Goal: Task Accomplishment & Management: Complete application form

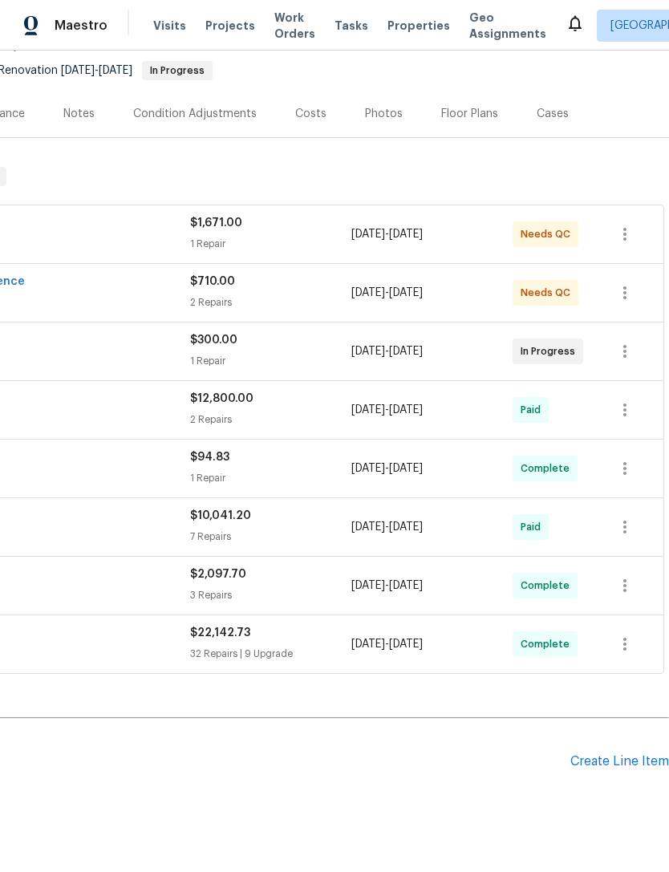
scroll to position [153, 238]
click at [618, 756] on div "Create Line Item" at bounding box center [620, 761] width 99 height 15
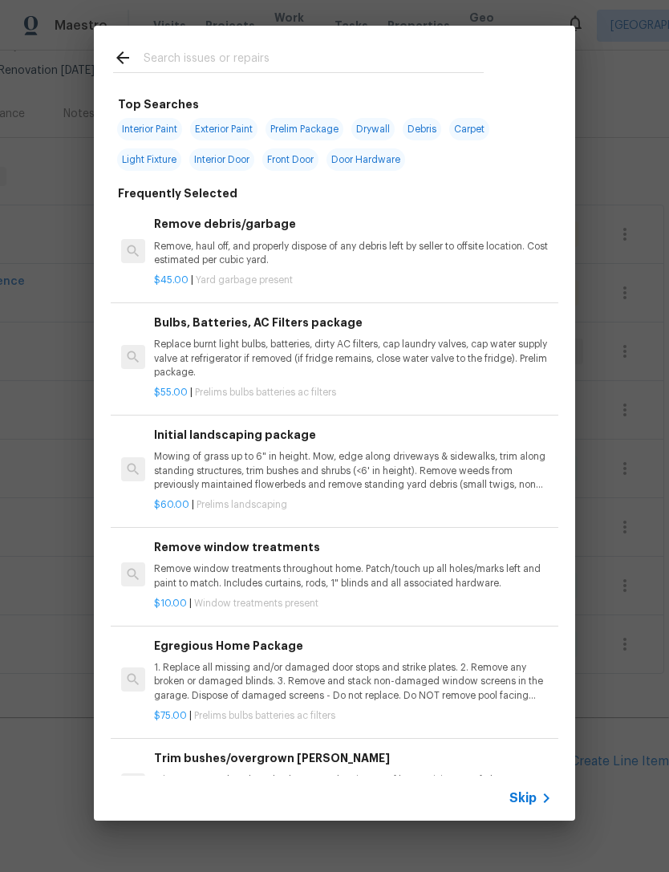
click at [303, 57] on input "text" at bounding box center [314, 60] width 340 height 24
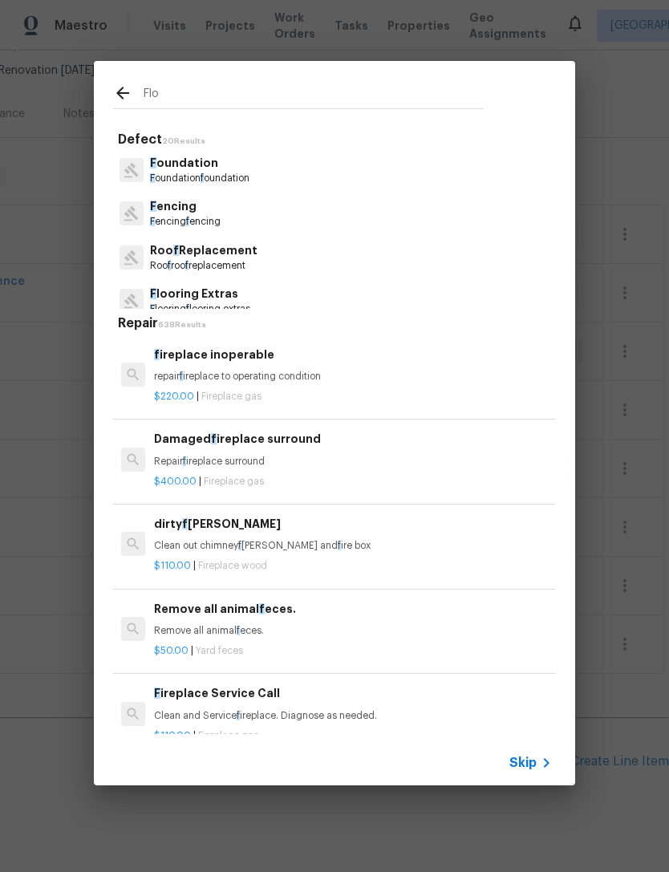
type input "Floo"
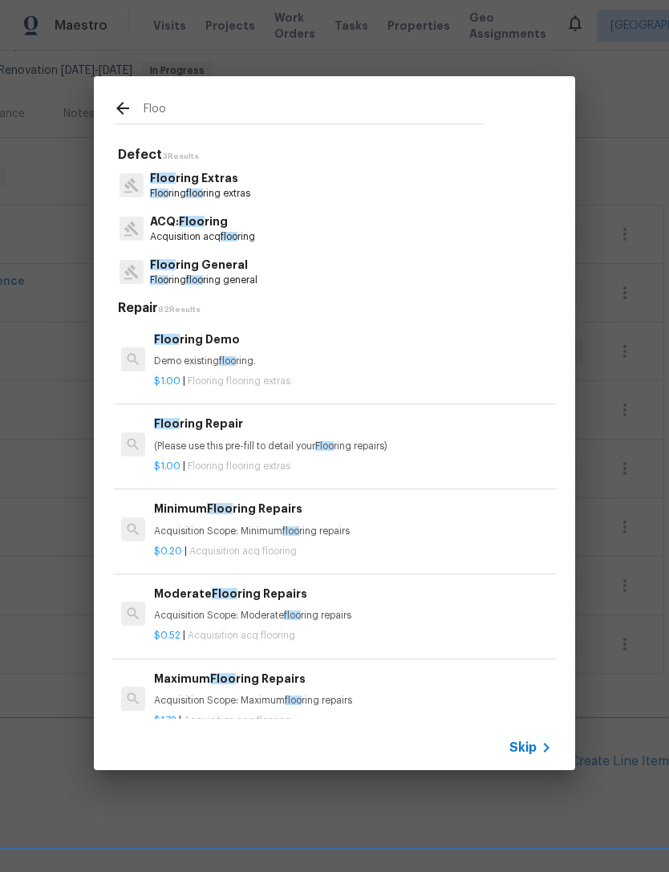
click at [224, 189] on p "Floo ring floo ring extras" at bounding box center [200, 194] width 100 height 14
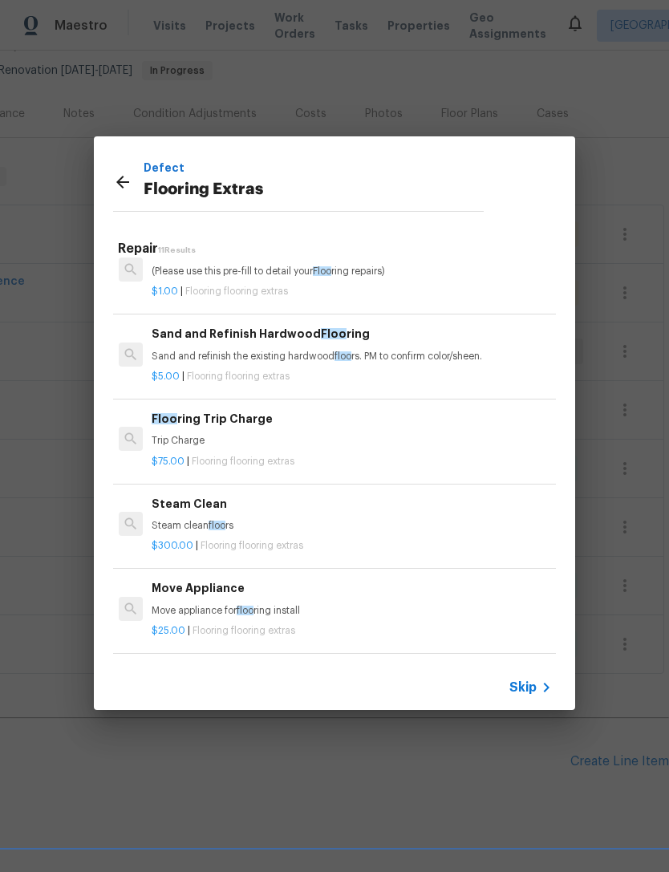
scroll to position [116, 2]
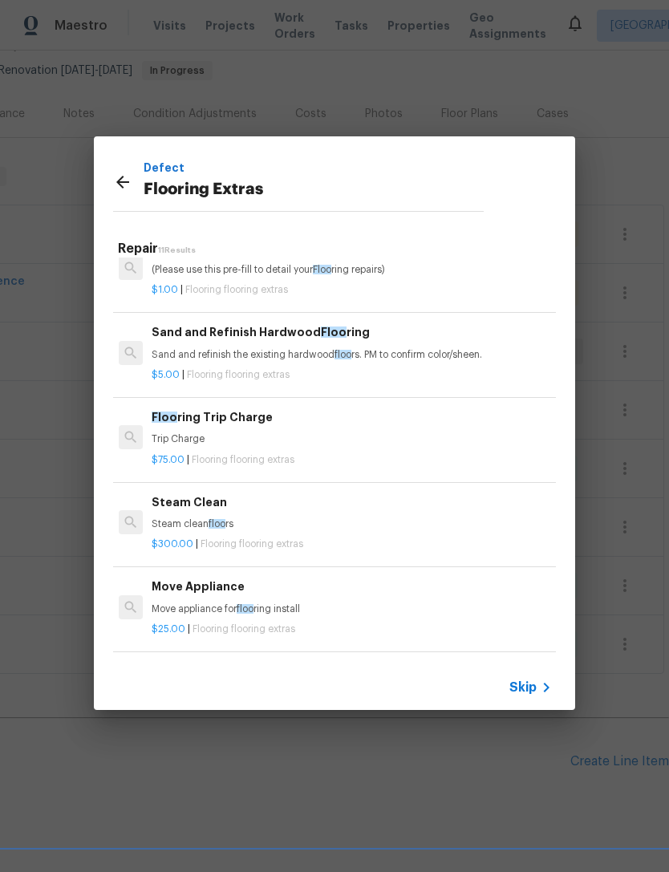
click at [216, 524] on span "floo" at bounding box center [217, 524] width 17 height 10
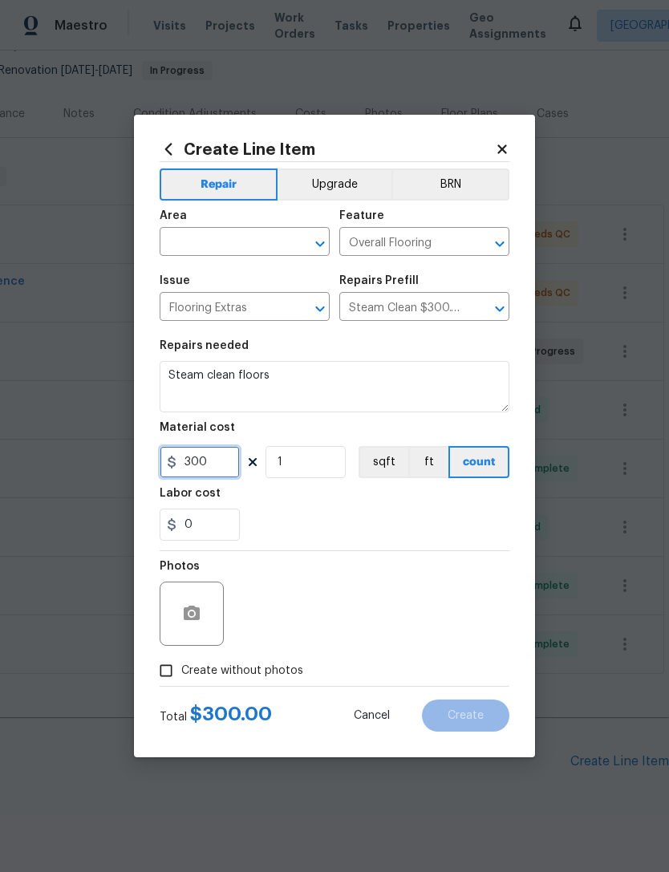
click at [230, 466] on input "300" at bounding box center [200, 462] width 80 height 32
type input "200"
click at [266, 247] on input "text" at bounding box center [222, 243] width 125 height 25
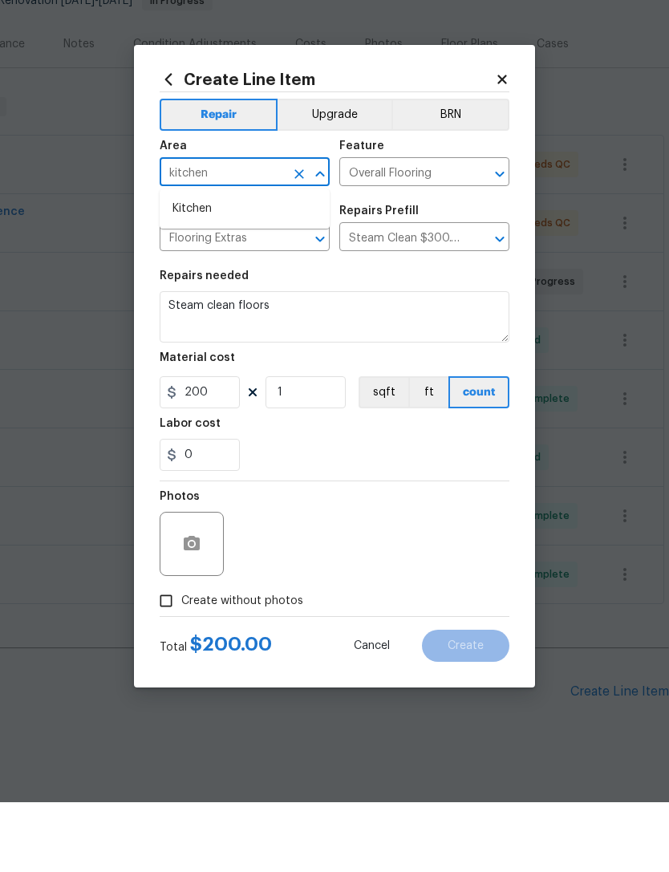
type input "kitchen"
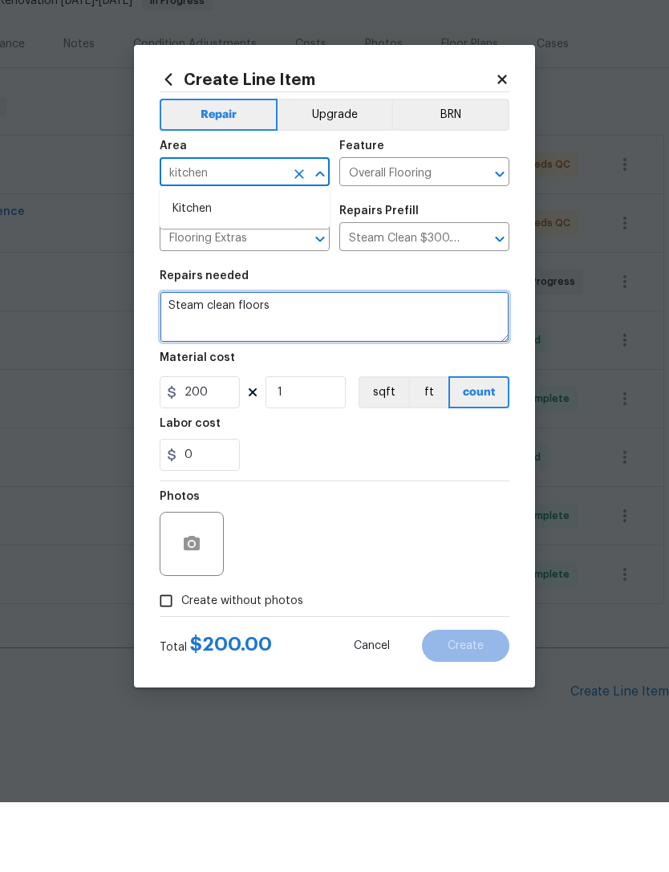
click at [359, 361] on textarea "Steam clean floors" at bounding box center [335, 386] width 350 height 51
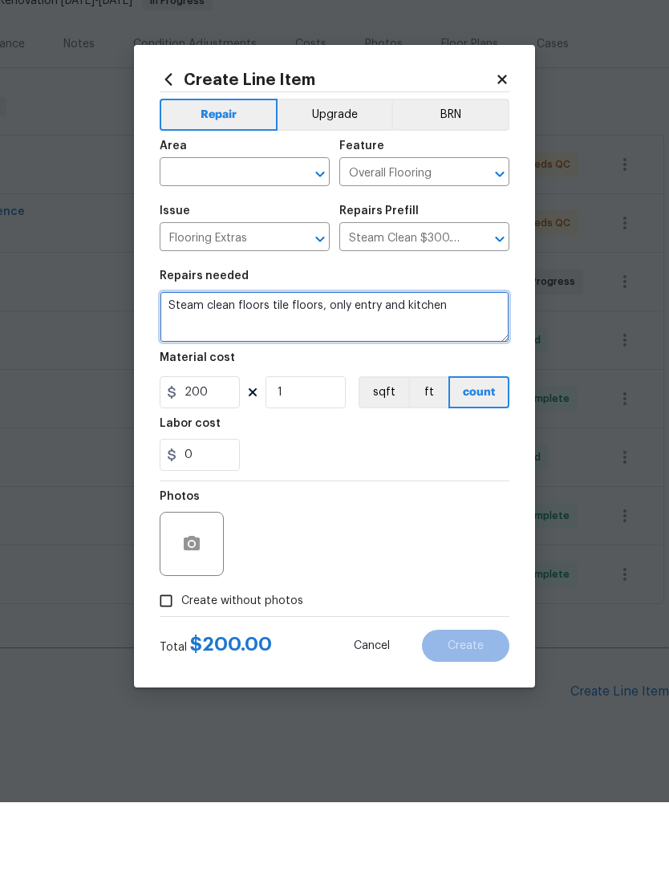
type textarea "Steam clean floors tile floors, only entry and kitchen"
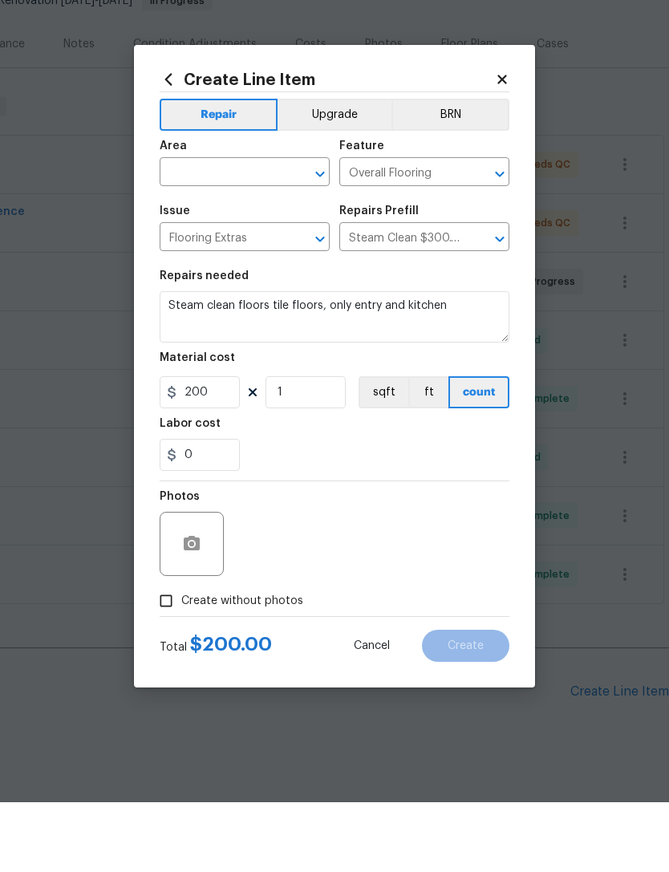
click at [371, 551] on div "Photos" at bounding box center [335, 603] width 350 height 104
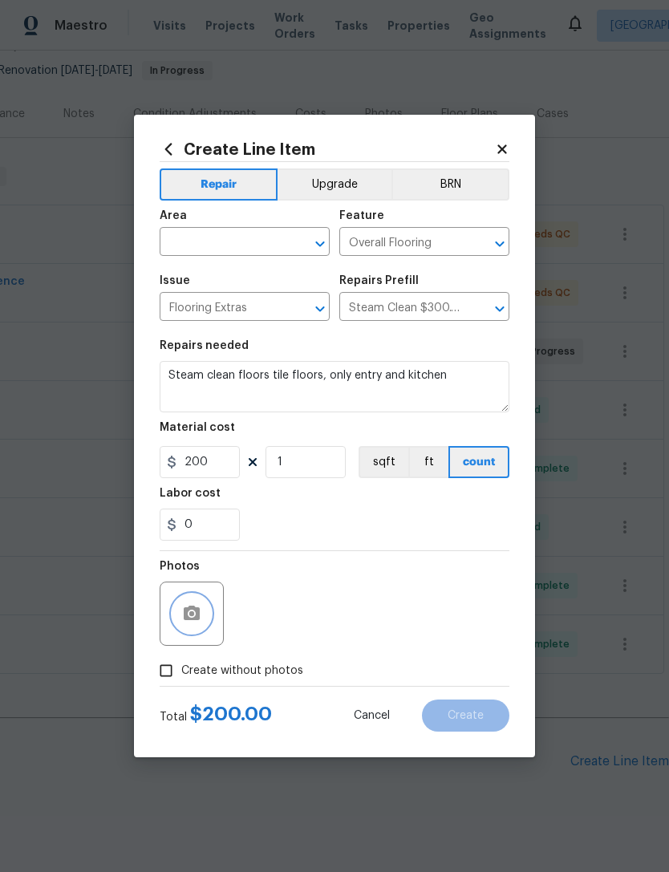
click at [189, 616] on circle "button" at bounding box center [191, 614] width 5 height 5
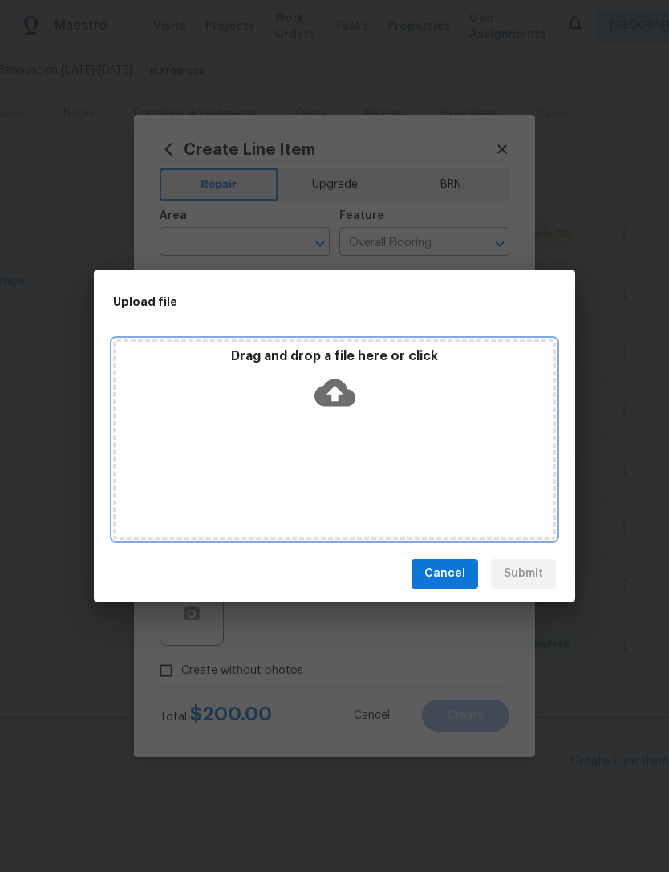
click at [348, 390] on icon at bounding box center [335, 392] width 41 height 27
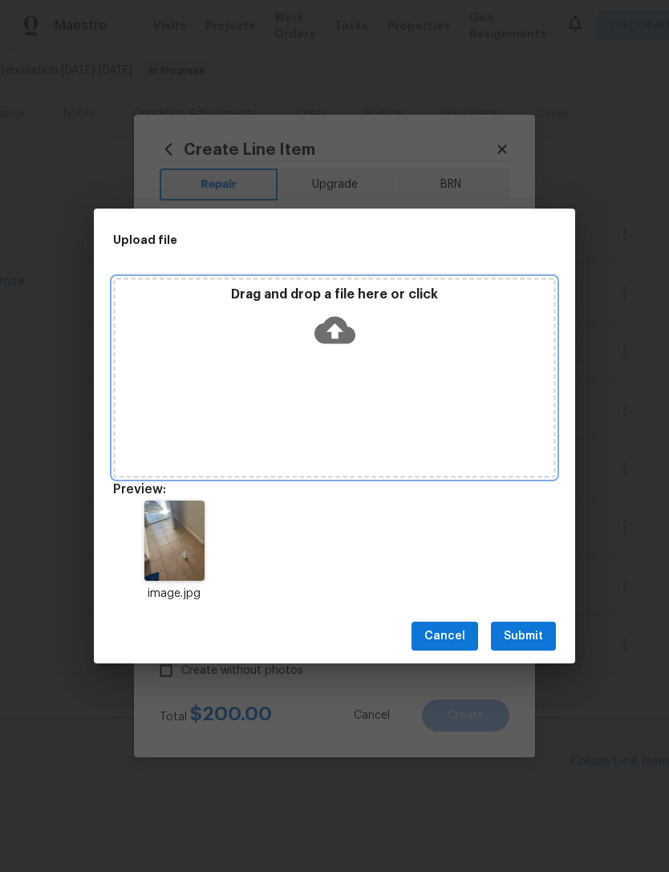
click at [352, 337] on icon at bounding box center [335, 330] width 41 height 27
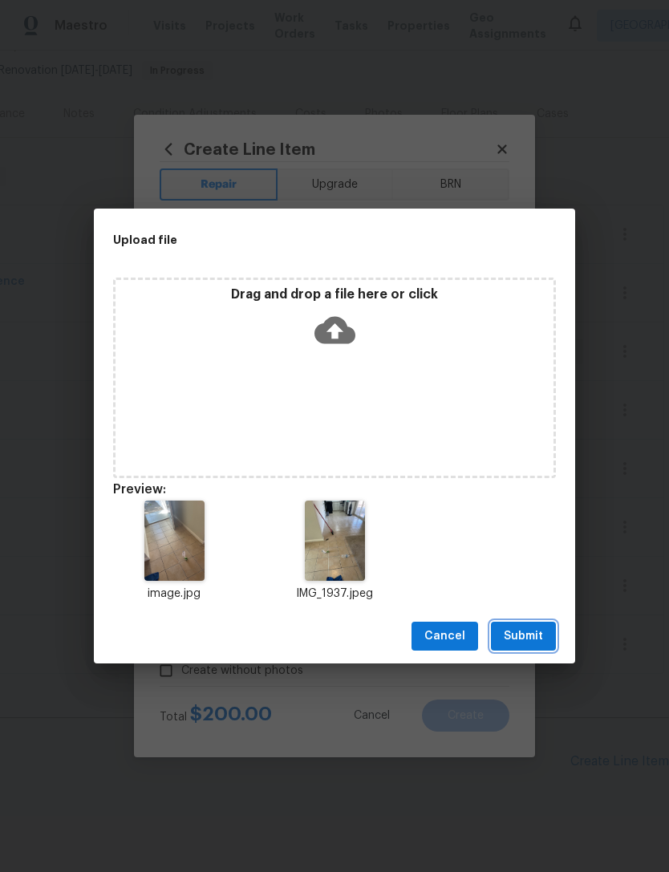
click at [542, 640] on span "Submit" at bounding box center [523, 637] width 39 height 20
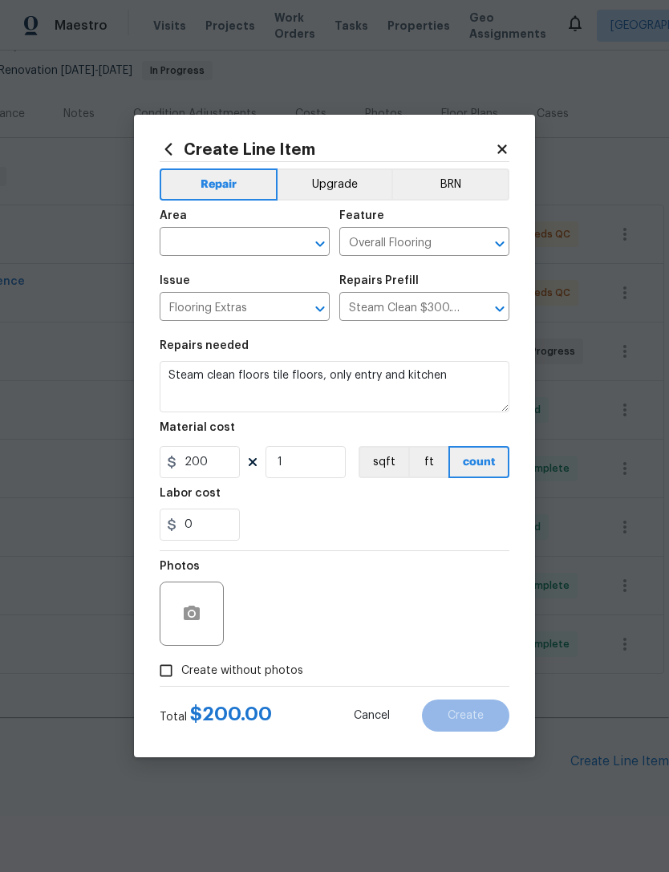
click at [219, 239] on input "text" at bounding box center [222, 243] width 125 height 25
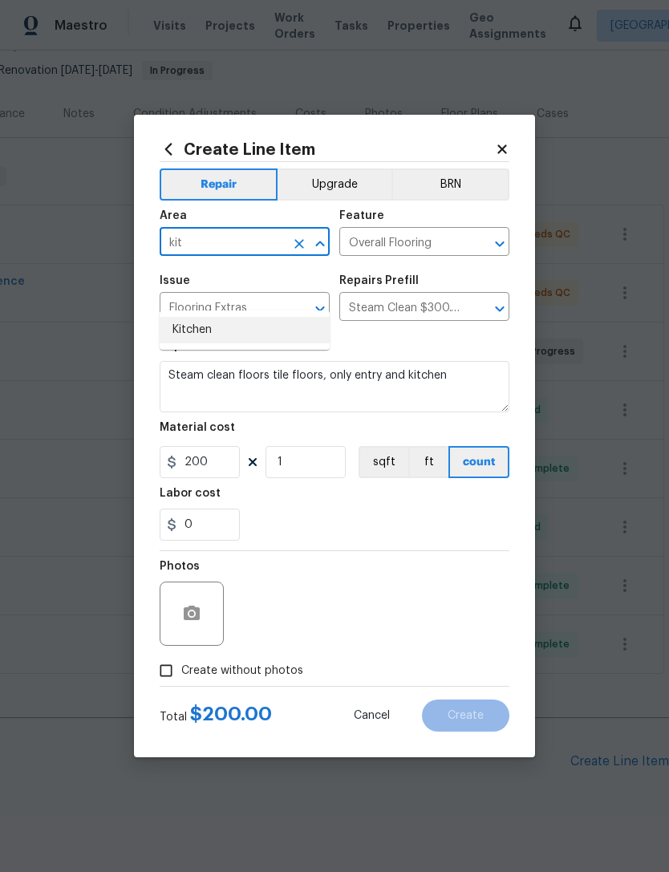
click at [203, 317] on li "Kitchen" at bounding box center [245, 330] width 170 height 26
type input "Kitchen"
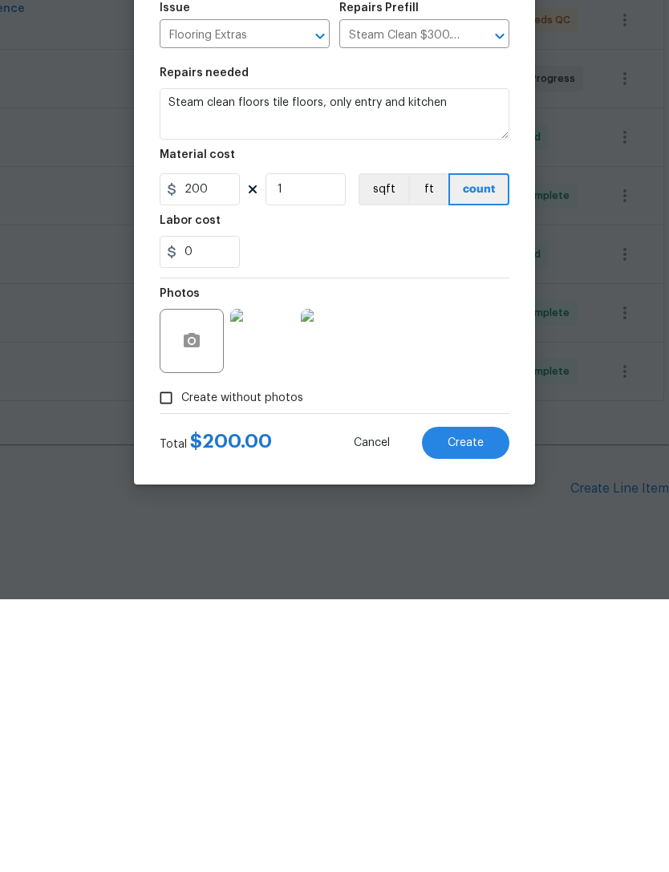
click at [469, 700] on button "Create" at bounding box center [465, 716] width 87 height 32
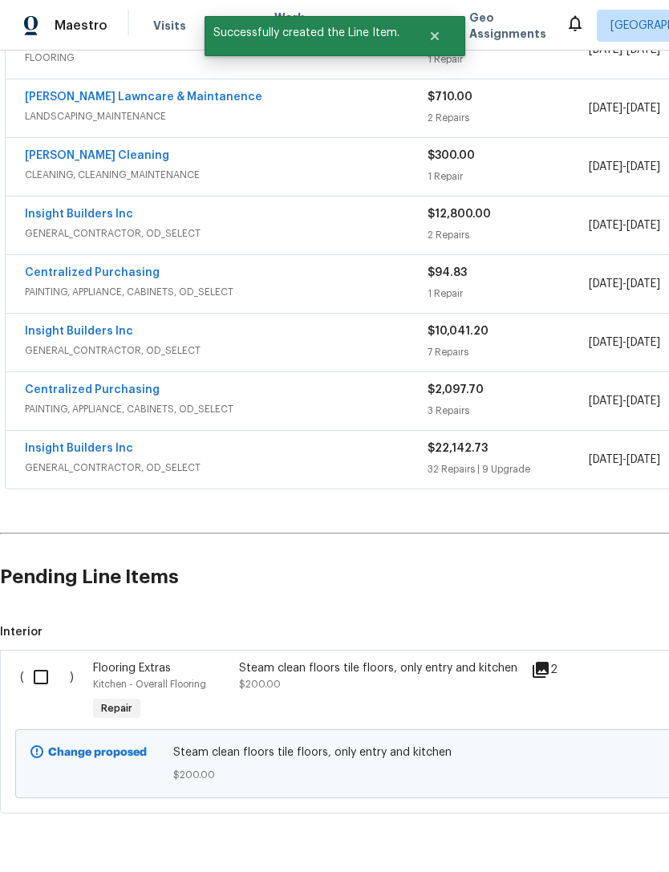
scroll to position [337, 0]
click at [47, 661] on input "checkbox" at bounding box center [47, 678] width 46 height 34
checkbox input "true"
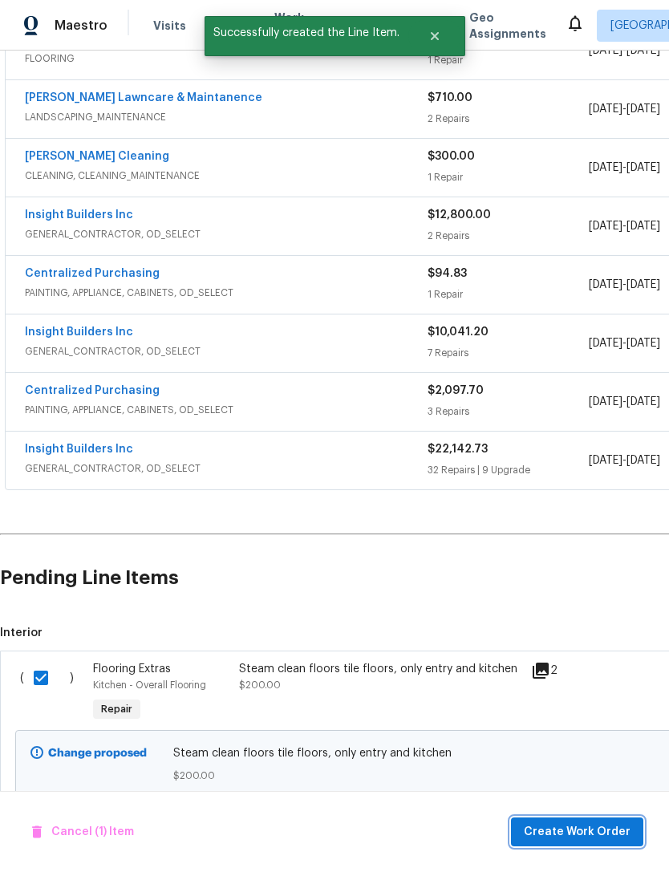
click at [564, 823] on span "Create Work Order" at bounding box center [577, 833] width 107 height 20
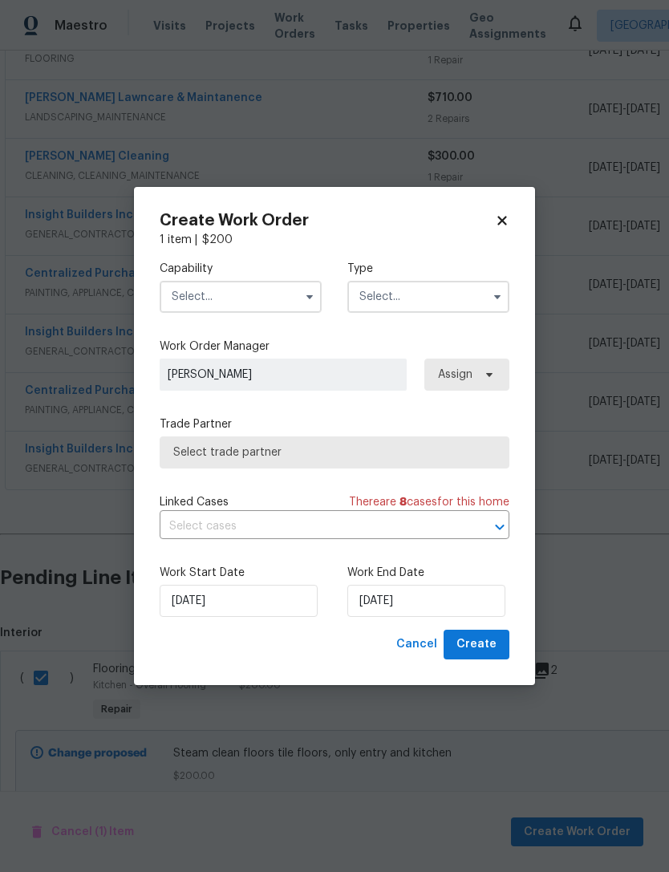
click at [250, 294] on input "text" at bounding box center [241, 297] width 162 height 32
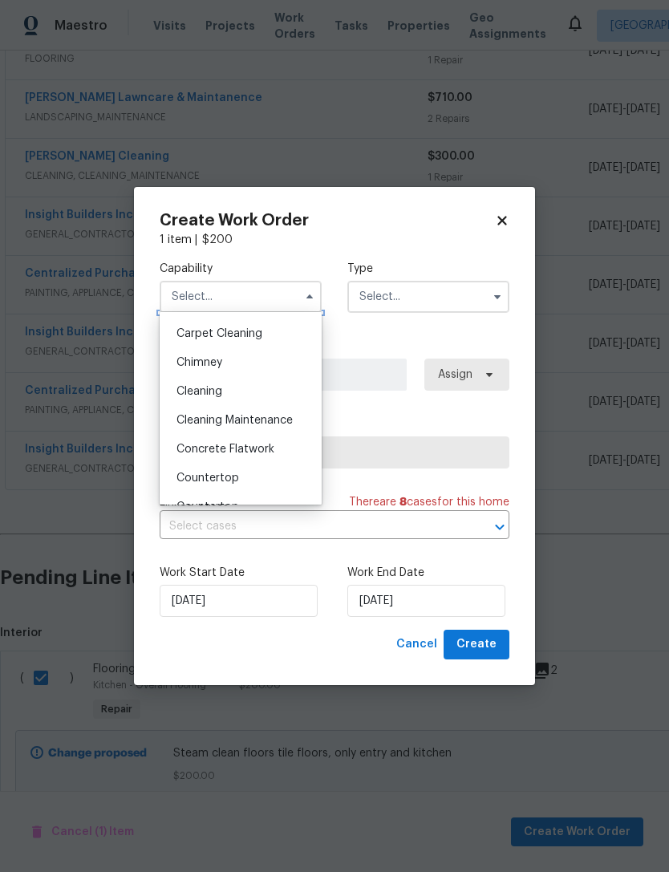
scroll to position [169, 0]
click at [260, 340] on div "Carpet Cleaning" at bounding box center [241, 334] width 154 height 29
type input "Carpet Cleaning"
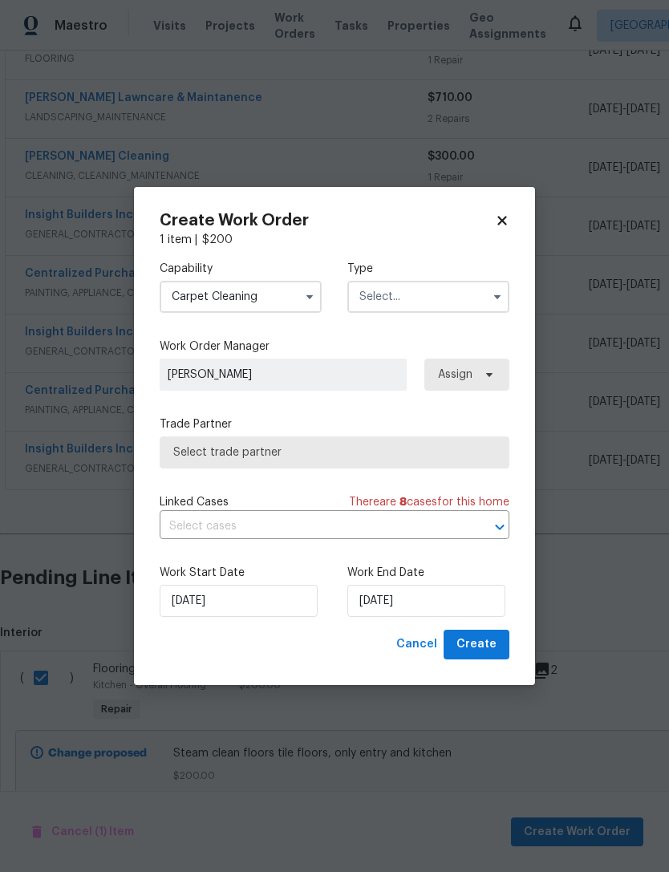
click at [417, 450] on span "Select trade partner" at bounding box center [334, 453] width 323 height 16
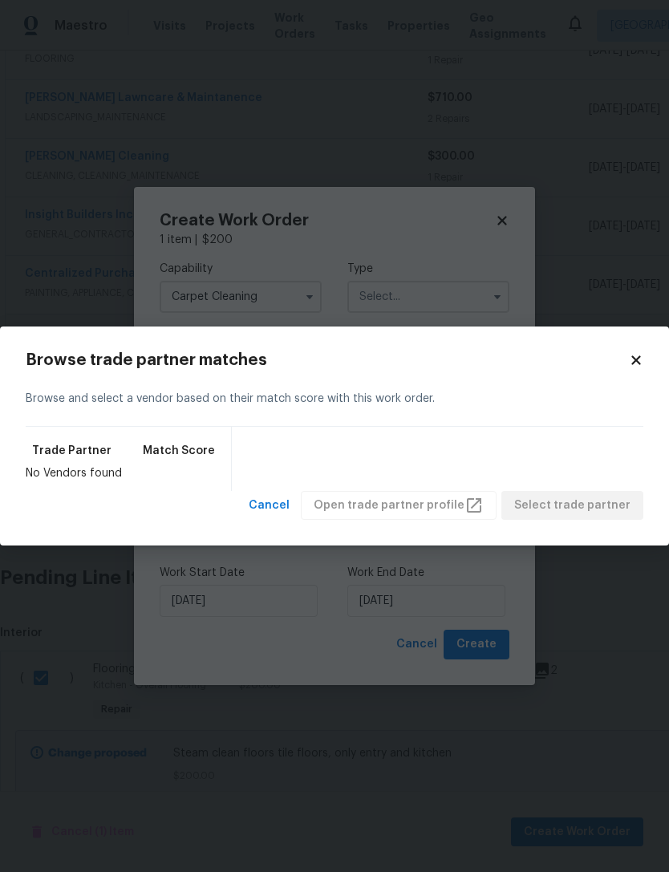
click at [641, 365] on icon at bounding box center [636, 360] width 14 height 14
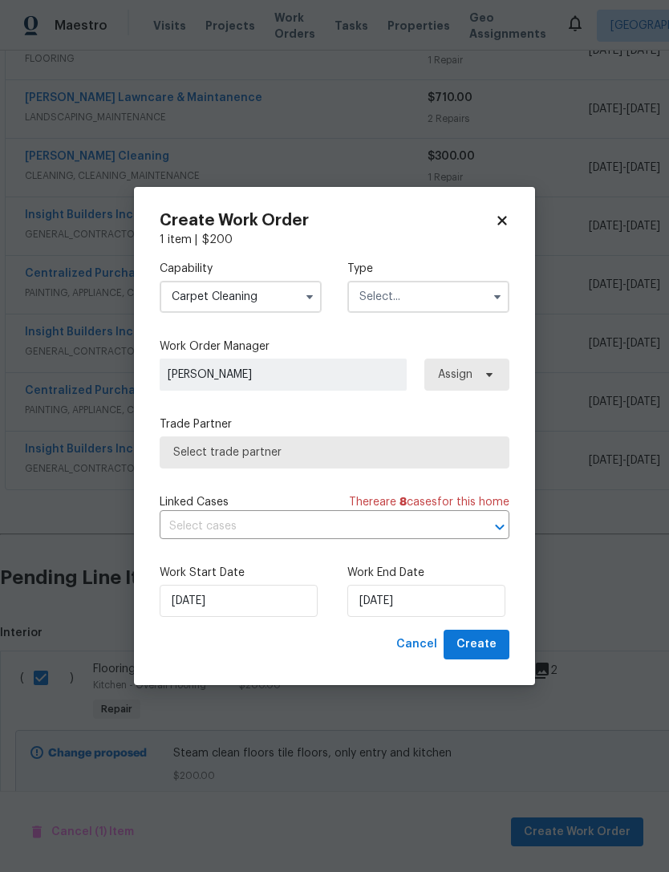
click at [335, 450] on span "Select trade partner" at bounding box center [334, 453] width 323 height 16
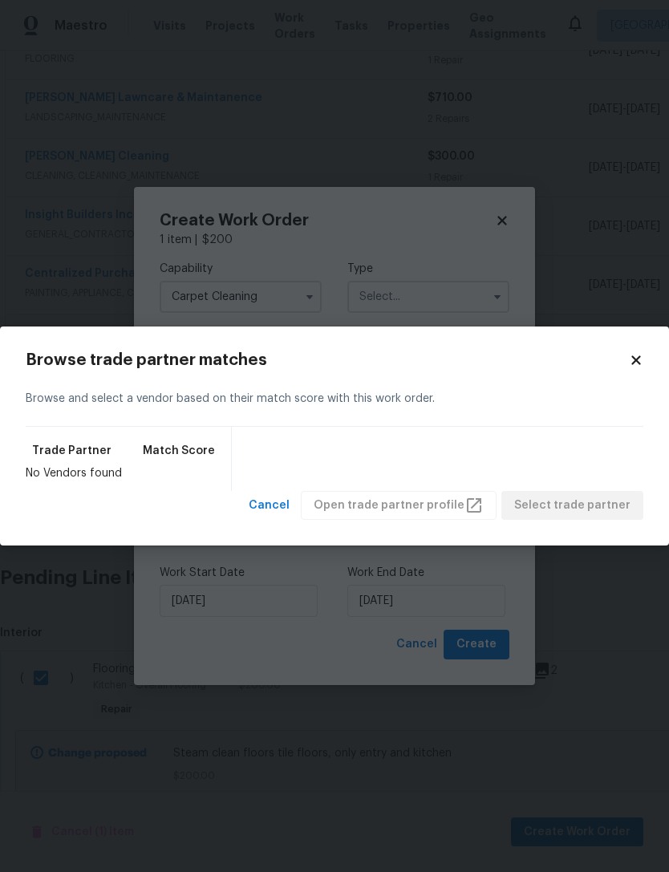
click at [639, 359] on icon at bounding box center [636, 360] width 9 height 9
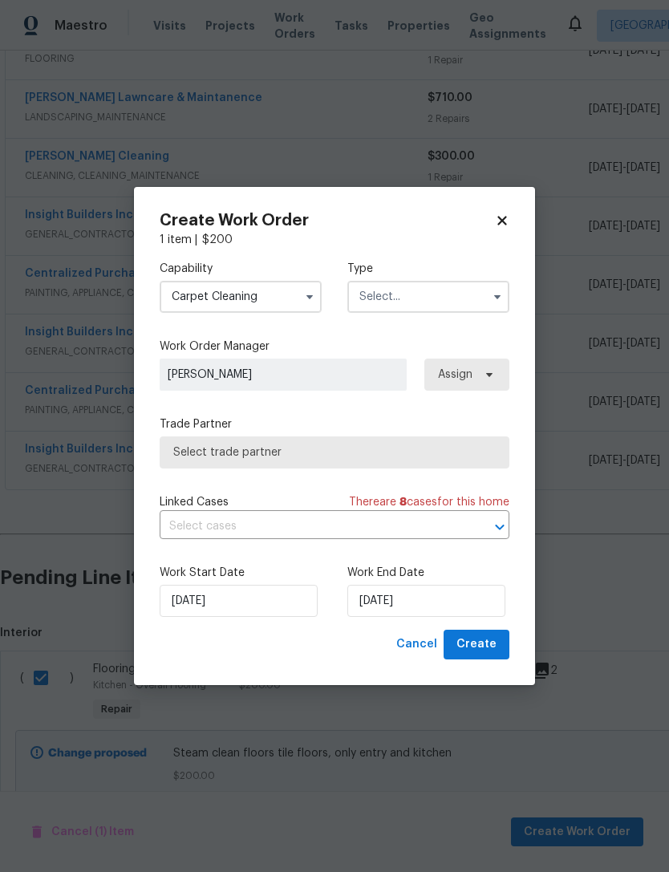
click at [441, 297] on input "text" at bounding box center [429, 297] width 162 height 32
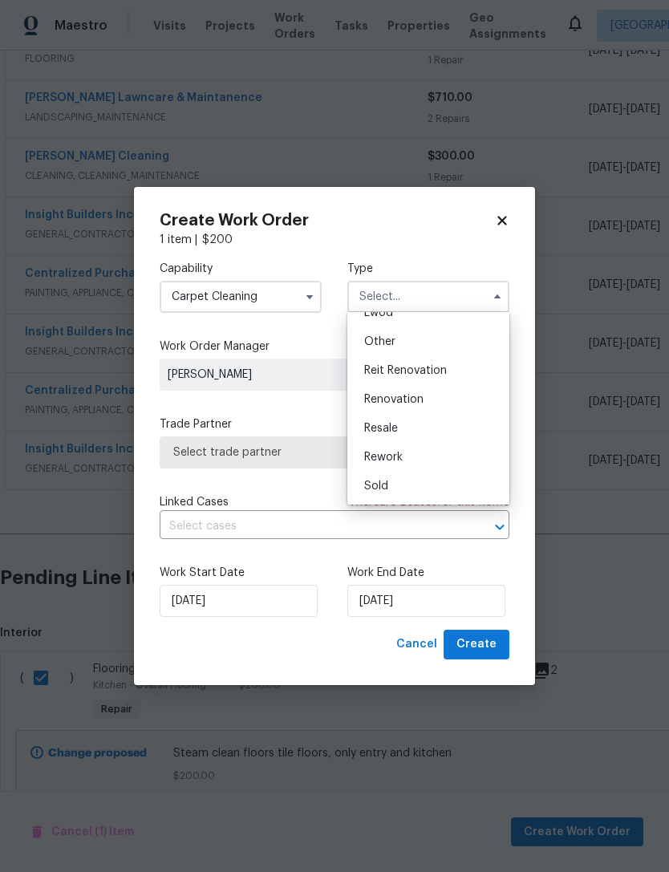
scroll to position [191, 0]
click at [417, 408] on div "Renovation" at bounding box center [429, 399] width 154 height 29
type input "Renovation"
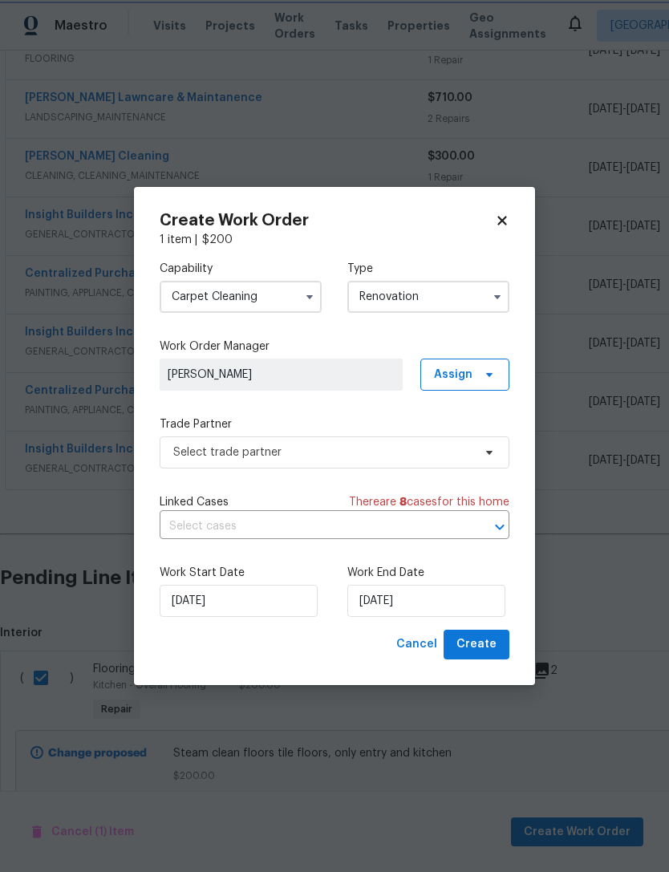
scroll to position [0, 0]
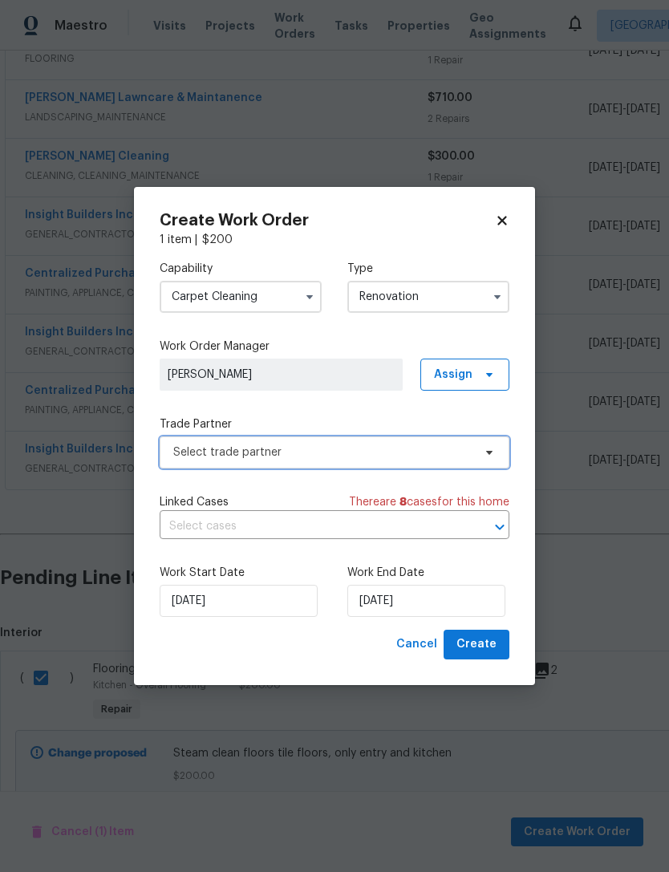
click at [390, 459] on span "Select trade partner" at bounding box center [322, 453] width 299 height 16
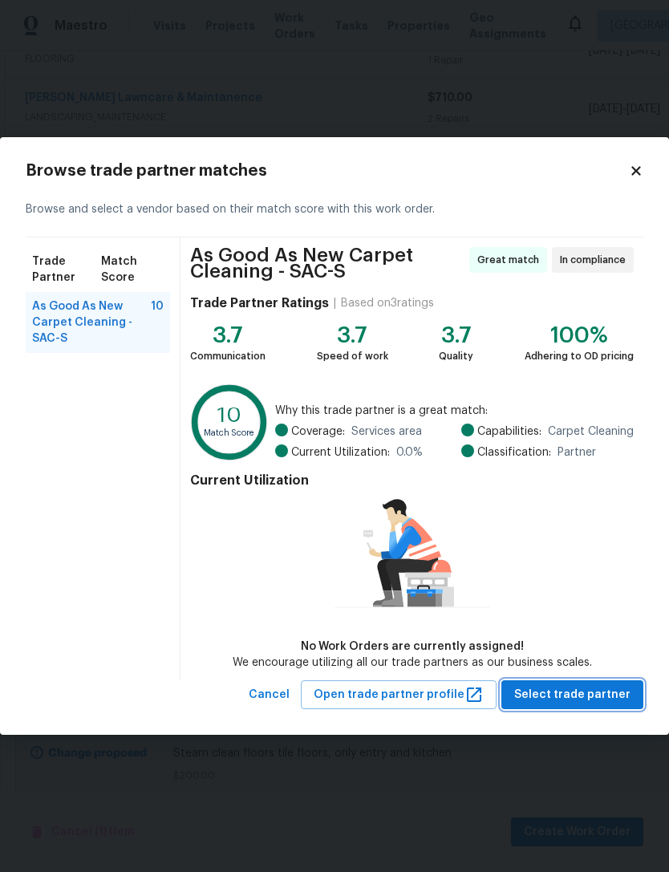
click at [600, 689] on span "Select trade partner" at bounding box center [572, 695] width 116 height 20
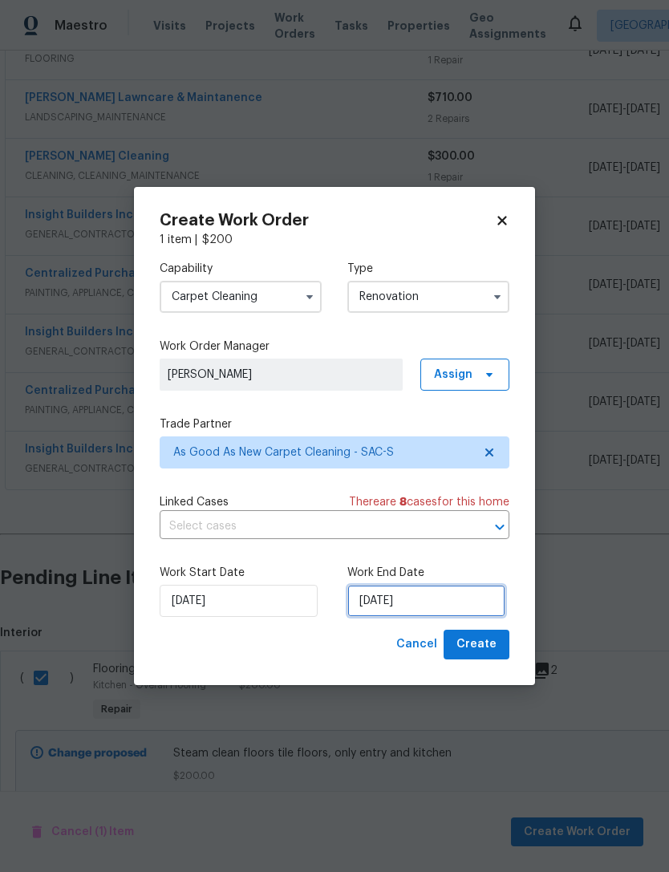
click at [468, 598] on input "[DATE]" at bounding box center [427, 601] width 158 height 32
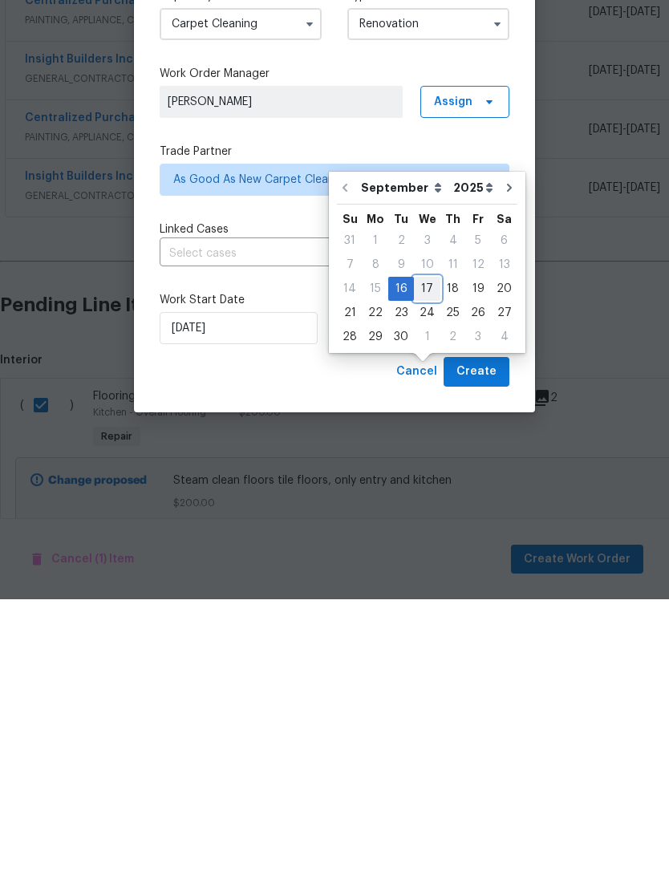
click at [434, 551] on div "17" at bounding box center [427, 562] width 26 height 22
type input "[DATE]"
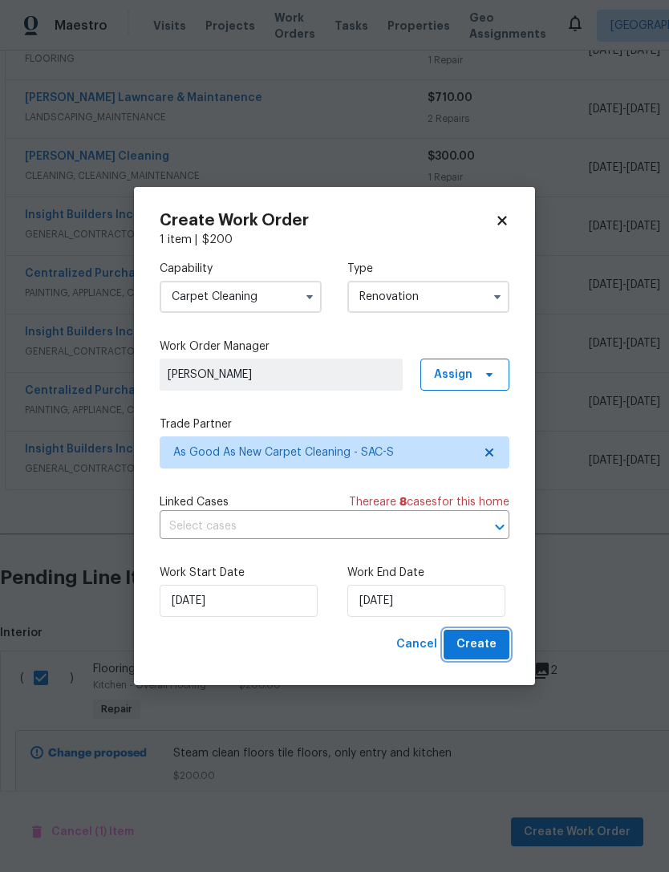
click at [493, 645] on span "Create" at bounding box center [477, 645] width 40 height 20
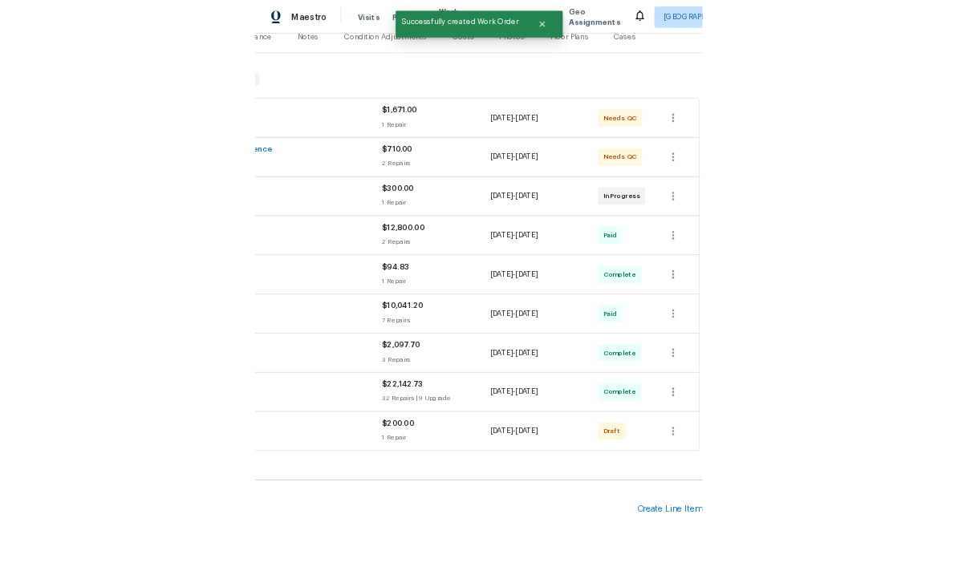
scroll to position [212, 238]
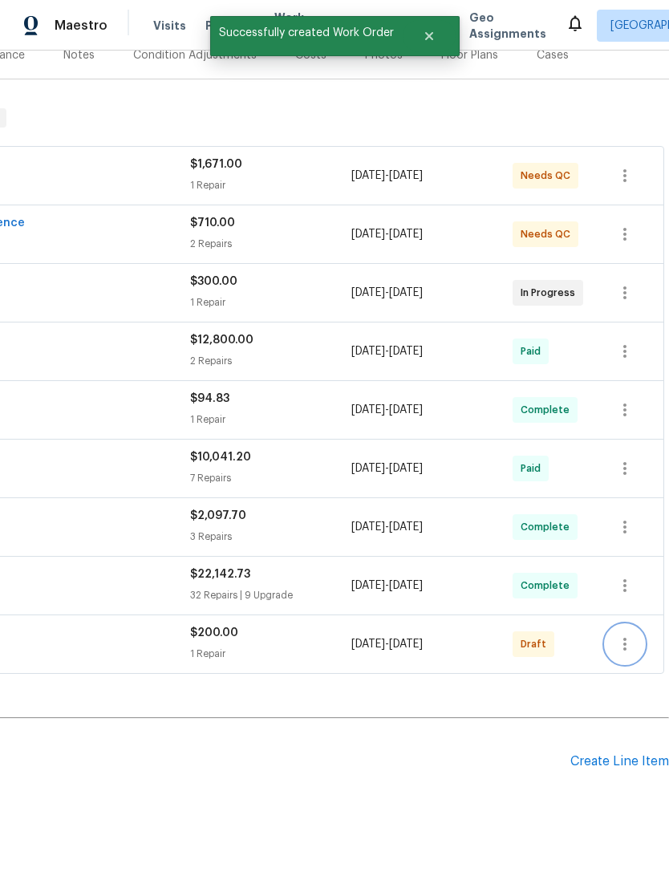
click at [628, 635] on icon "button" at bounding box center [625, 644] width 19 height 19
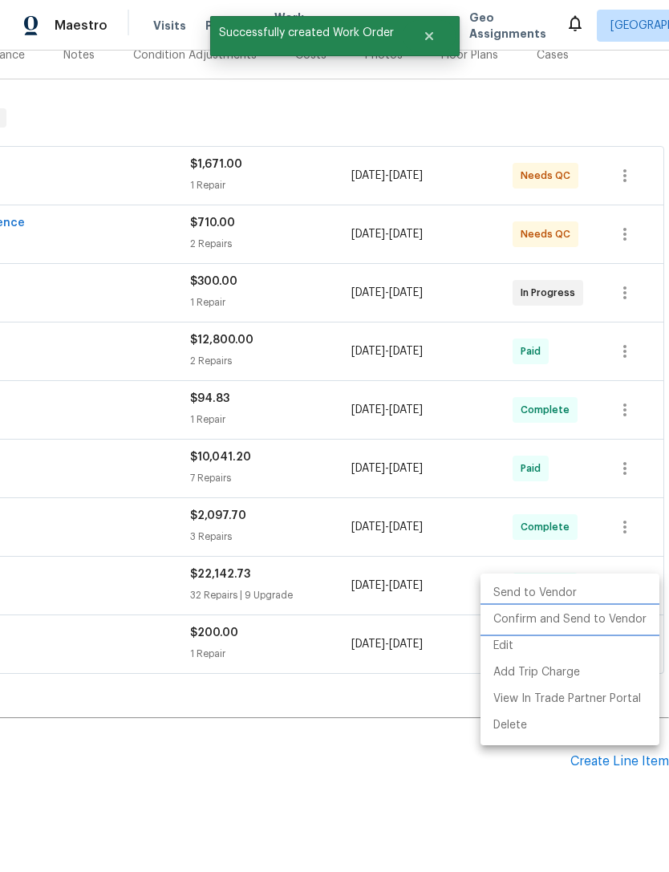
click at [623, 623] on li "Confirm and Send to Vendor" at bounding box center [570, 620] width 179 height 26
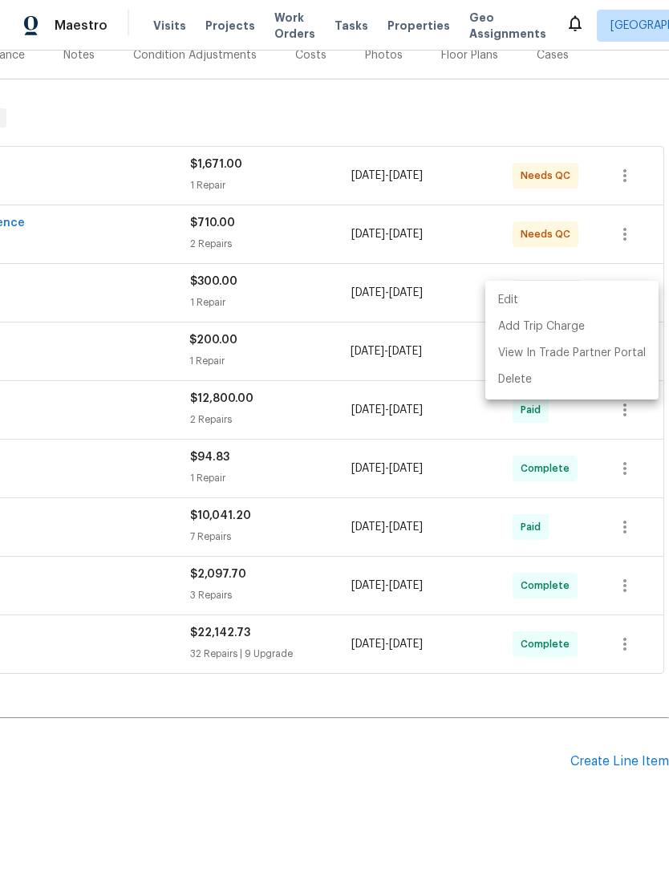
click at [524, 734] on div at bounding box center [334, 436] width 669 height 872
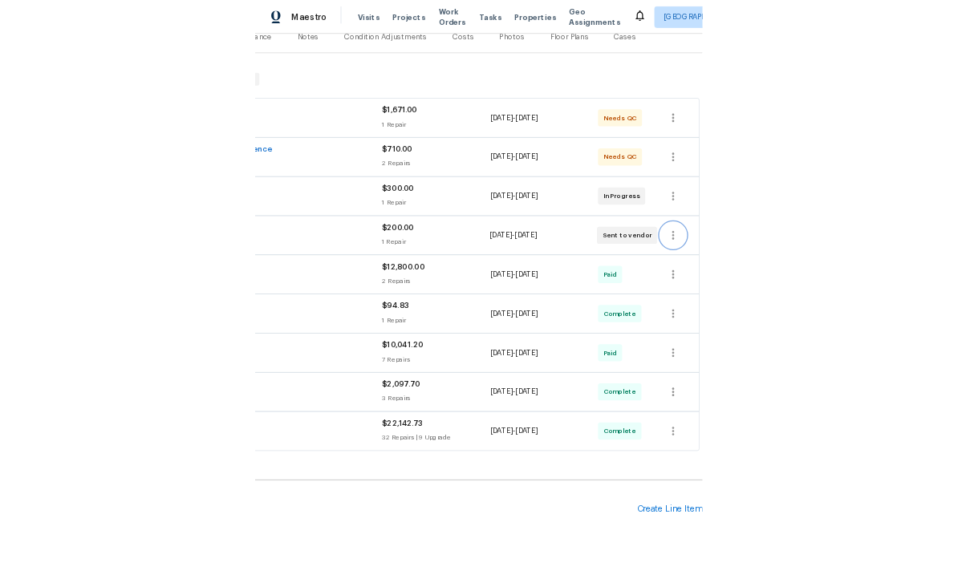
scroll to position [212, 0]
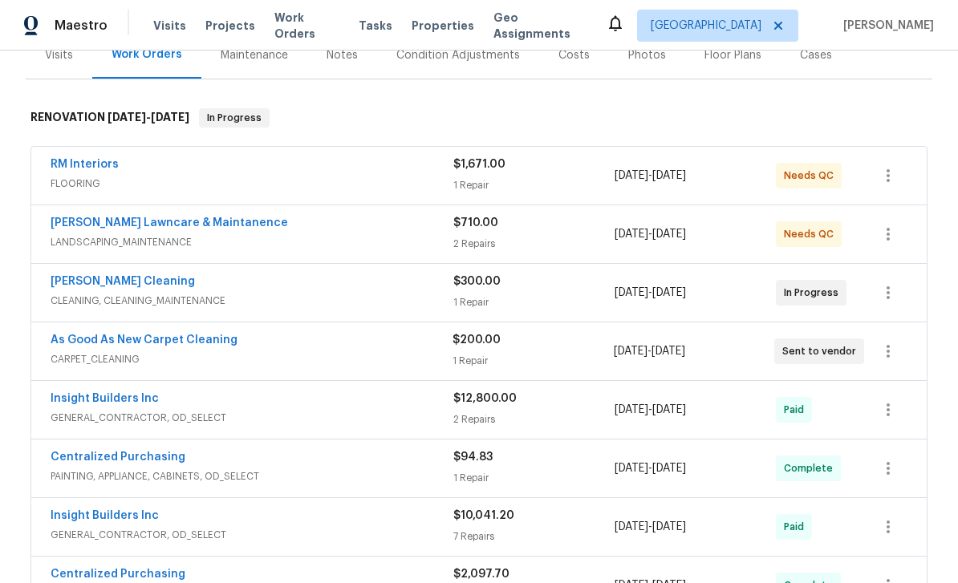
click at [322, 31] on div "Notes" at bounding box center [342, 54] width 70 height 47
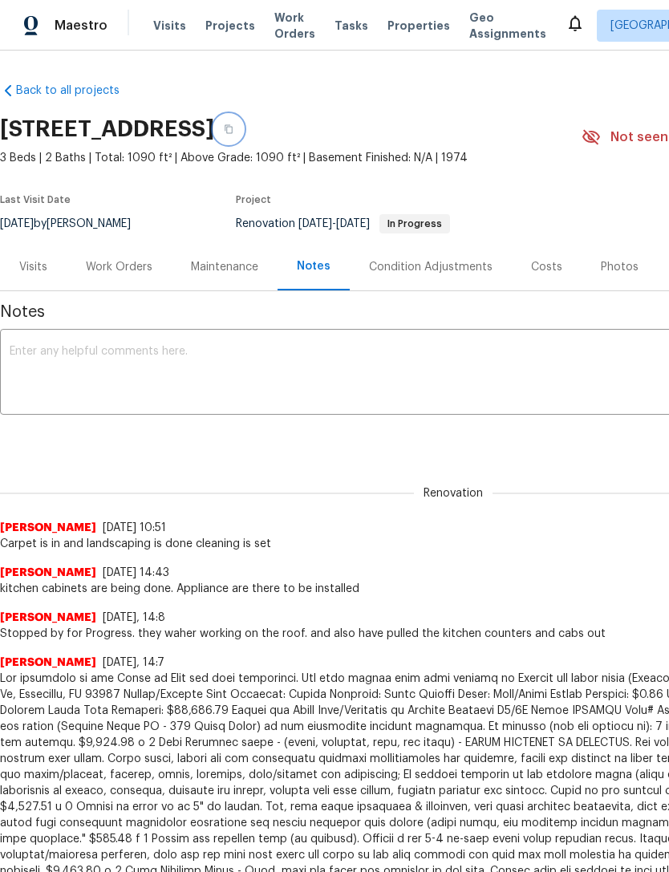
click at [243, 120] on button "button" at bounding box center [228, 129] width 29 height 29
